Goal: Task Accomplishment & Management: Manage account settings

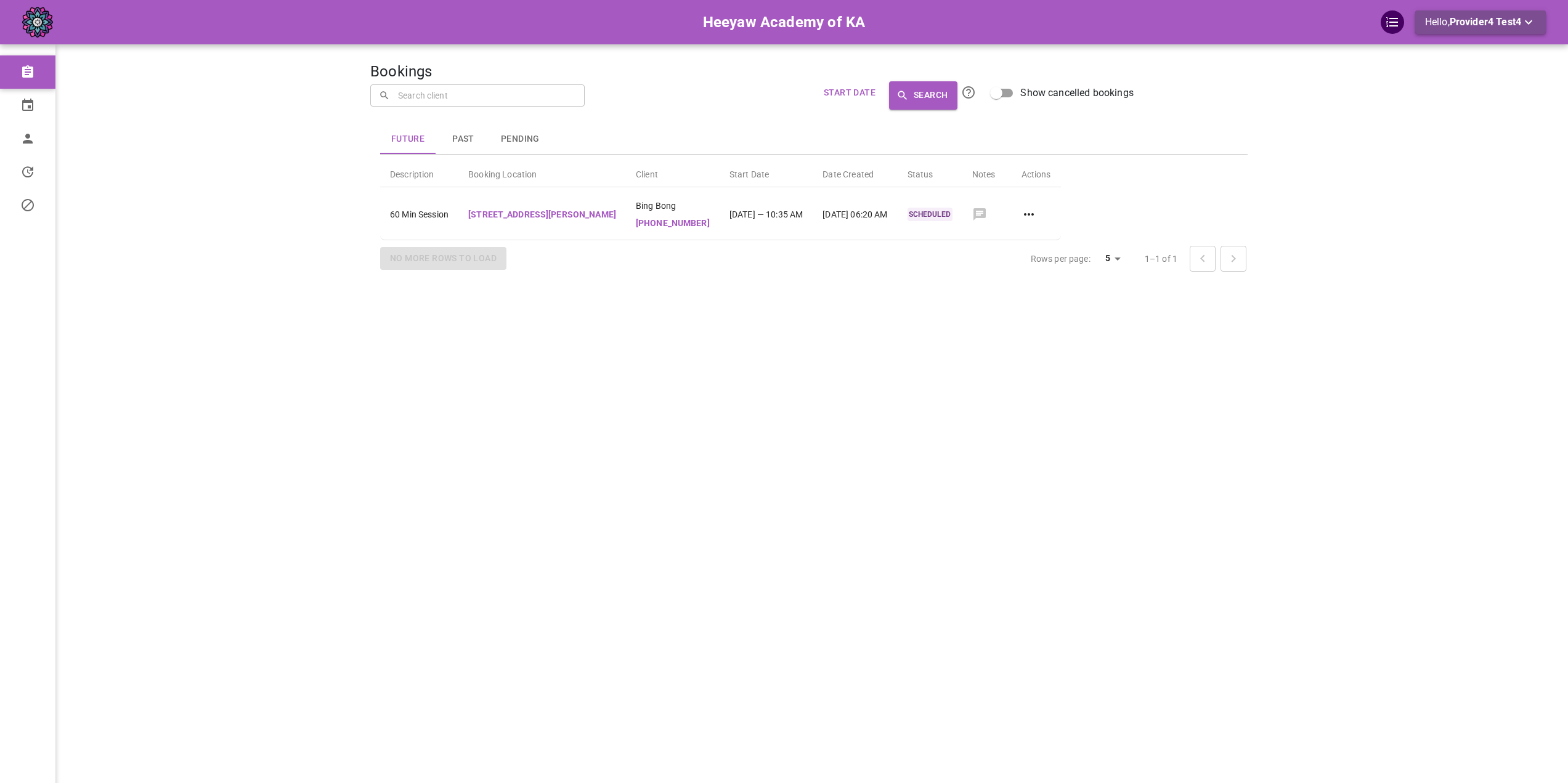
click at [1481, 27] on span "Provider4 Test4" at bounding box center [1485, 22] width 71 height 12
click at [1457, 73] on li "Logout" at bounding box center [1474, 72] width 123 height 22
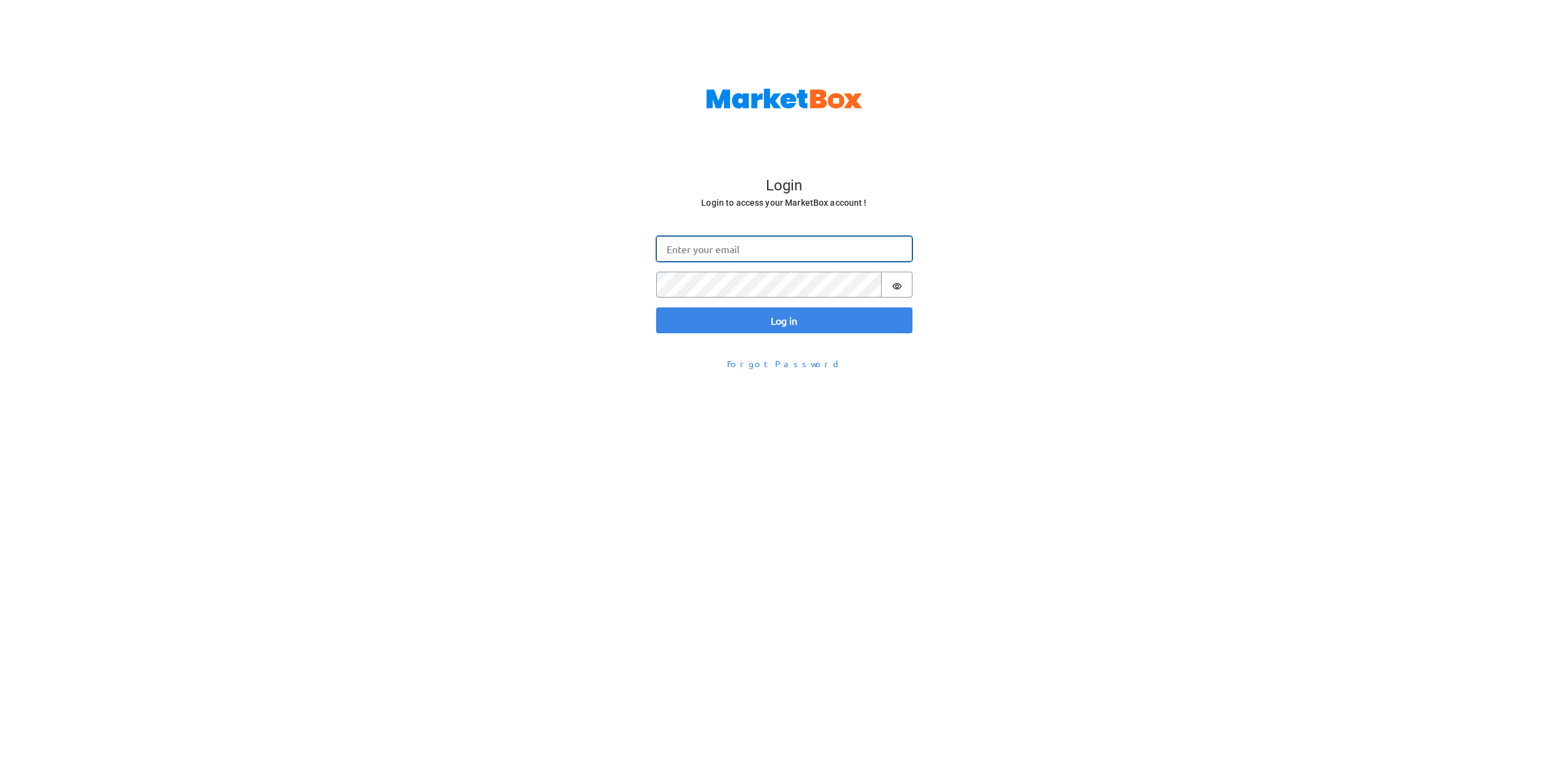
type input "omar@gomarketbox.com"
click at [725, 323] on button "Log in" at bounding box center [784, 320] width 256 height 26
